Goal: Check status: Check status

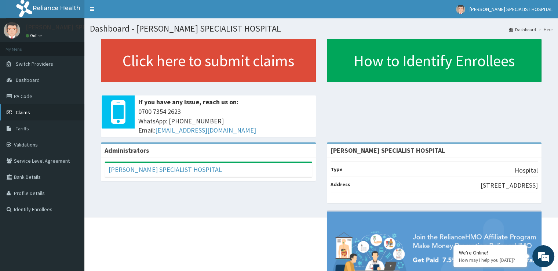
click at [31, 117] on link "Claims" at bounding box center [42, 112] width 84 height 16
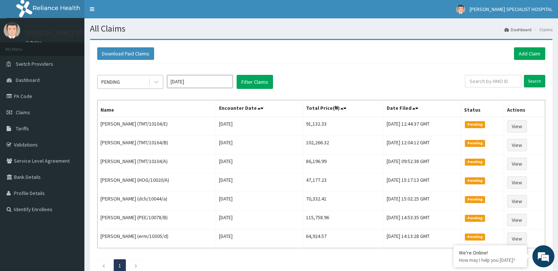
click at [125, 80] on div "PENDING" at bounding box center [123, 82] width 51 height 12
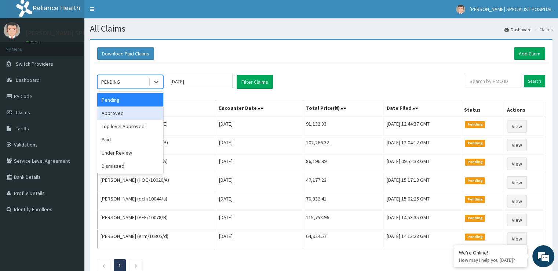
click at [120, 118] on div "Approved" at bounding box center [130, 112] width 66 height 13
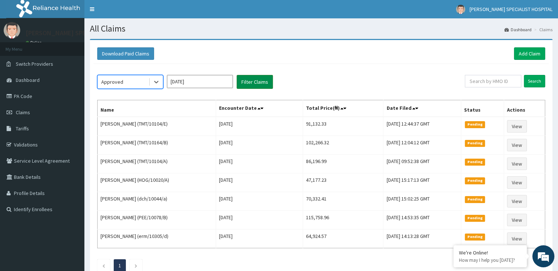
click at [258, 82] on button "Filter Claims" at bounding box center [254, 82] width 36 height 14
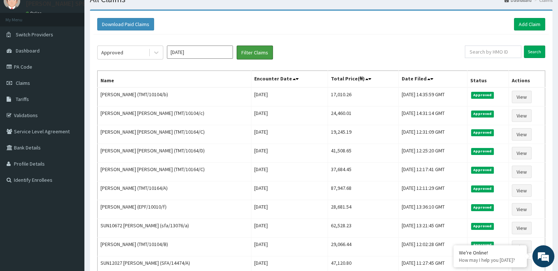
scroll to position [15, 0]
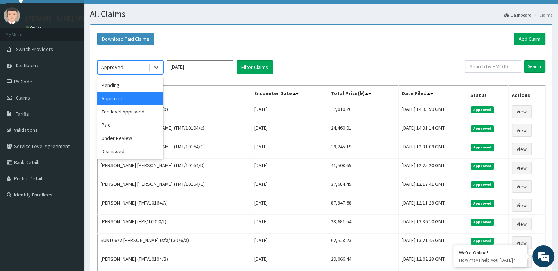
click at [104, 66] on div "Approved" at bounding box center [112, 66] width 22 height 7
click at [106, 121] on div "Paid" at bounding box center [130, 124] width 66 height 13
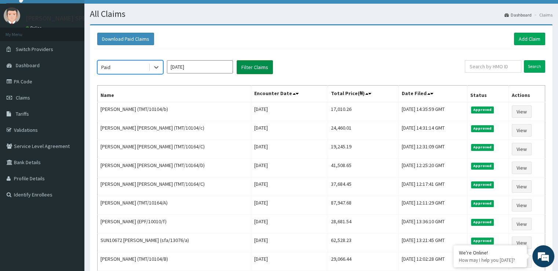
click at [245, 68] on button "Filter Claims" at bounding box center [254, 67] width 36 height 14
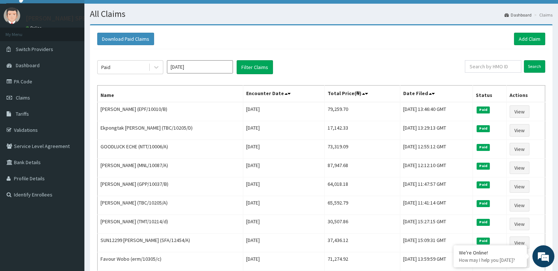
click at [297, 56] on div "Paid [DATE] Filter Claims Search Name Encounter Date Total Price(₦) Date Filed …" at bounding box center [320, 194] width 455 height 290
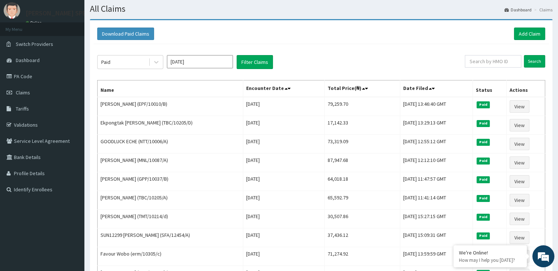
scroll to position [0, 0]
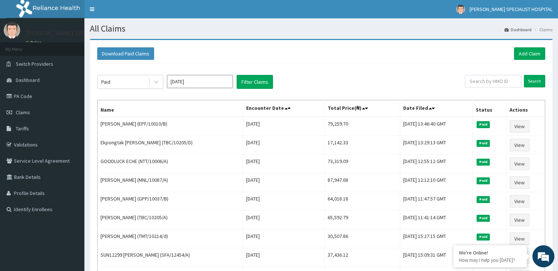
click at [198, 85] on input "[DATE]" at bounding box center [200, 81] width 66 height 13
click at [202, 143] on div "Aug" at bounding box center [199, 142] width 15 height 14
type input "[DATE]"
click at [256, 80] on button "Filter Claims" at bounding box center [254, 82] width 36 height 14
